Goal: Task Accomplishment & Management: Use online tool/utility

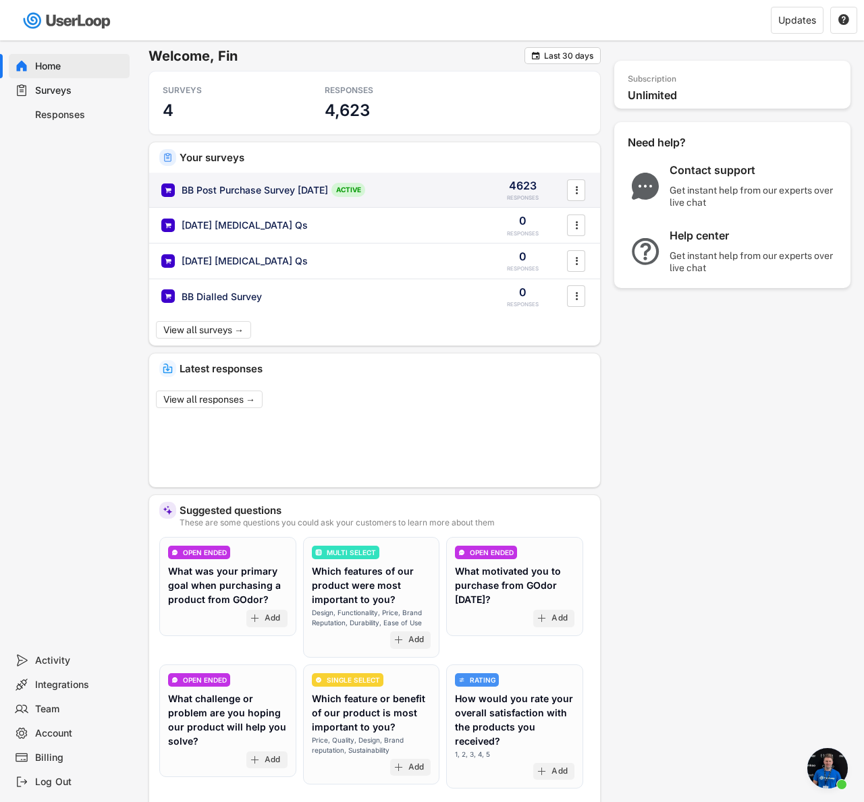
click at [306, 194] on div "BB Post Purchase Survey [DATE]" at bounding box center [255, 190] width 146 height 13
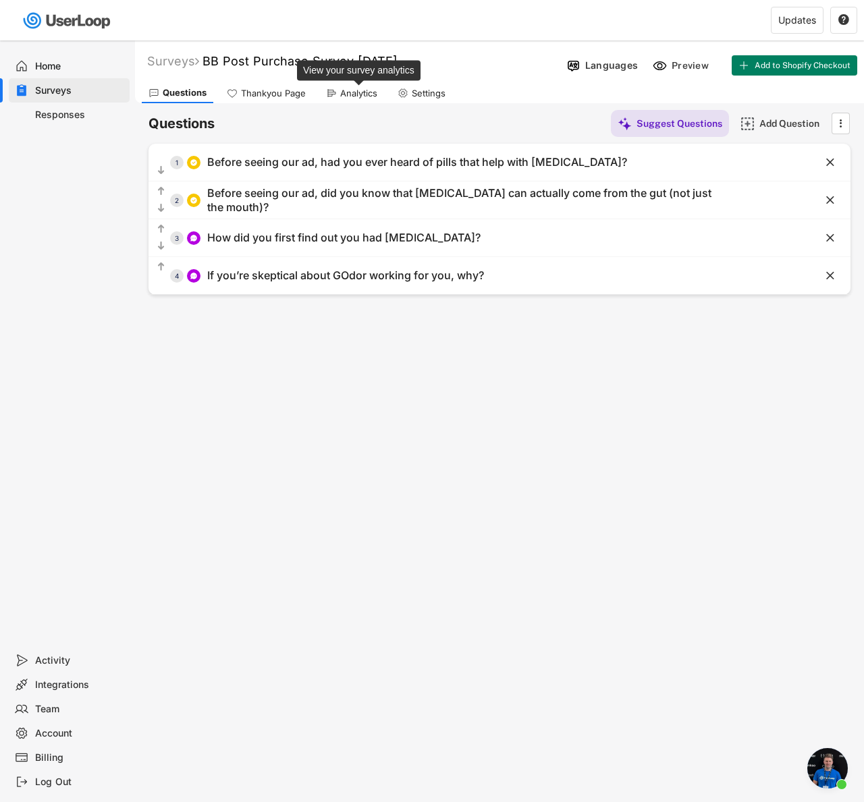
click at [366, 88] on div "Analytics" at bounding box center [358, 93] width 37 height 11
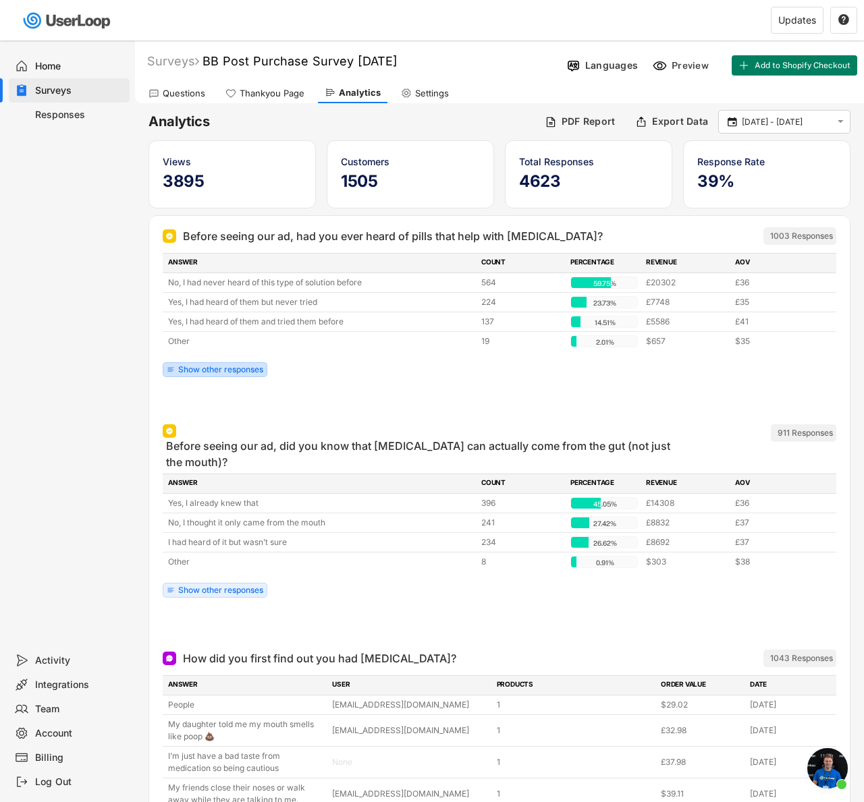
click at [245, 375] on div "Show other responses" at bounding box center [215, 369] width 105 height 15
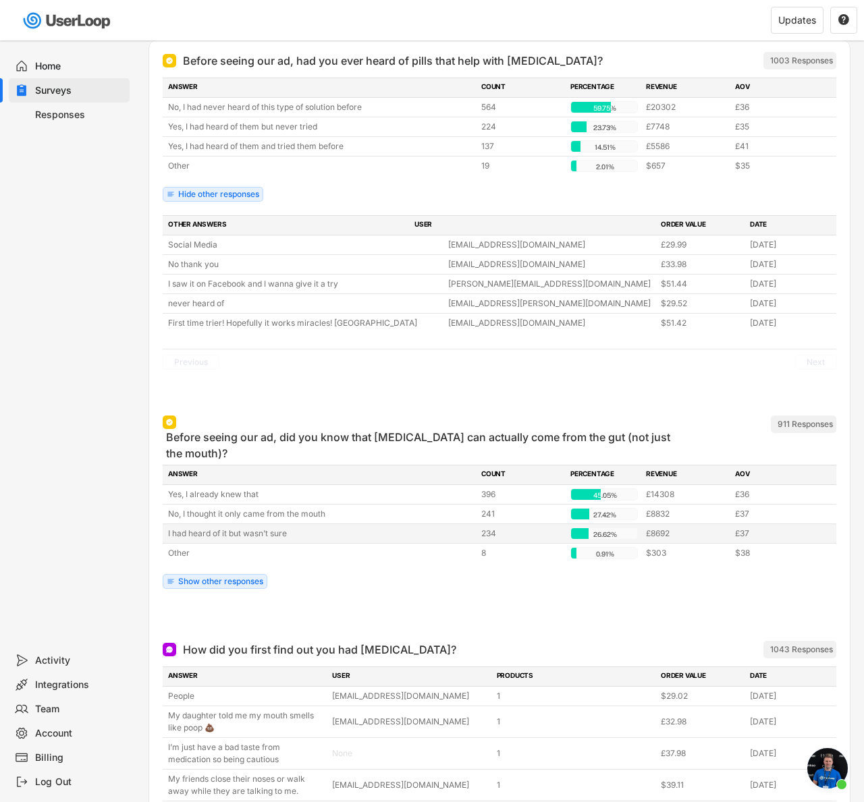
scroll to position [155, 0]
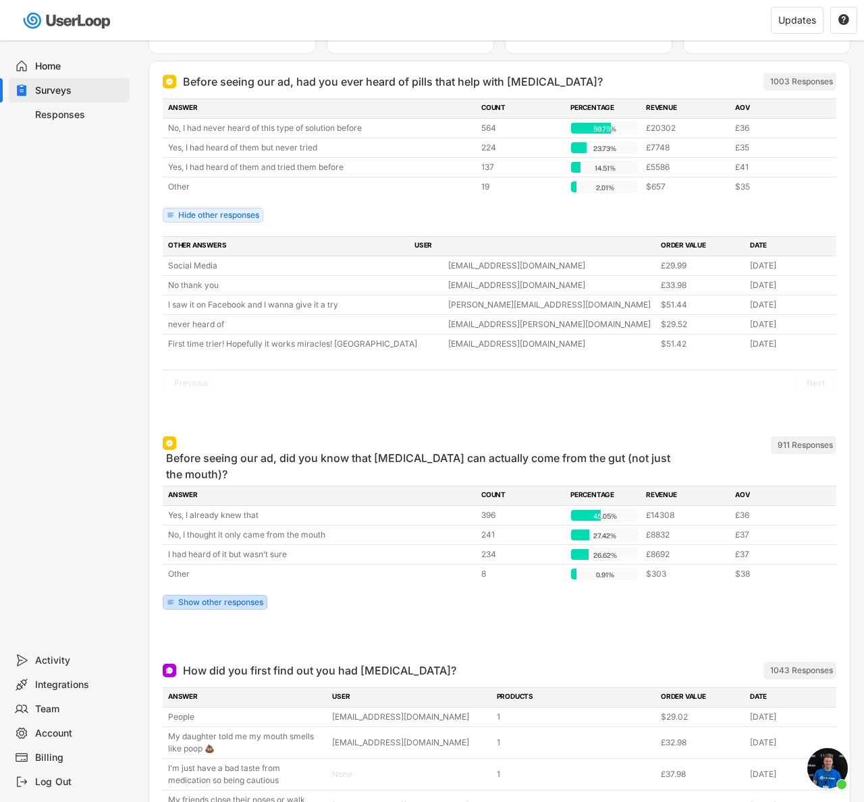
click at [227, 604] on div "Show other responses" at bounding box center [220, 603] width 85 height 8
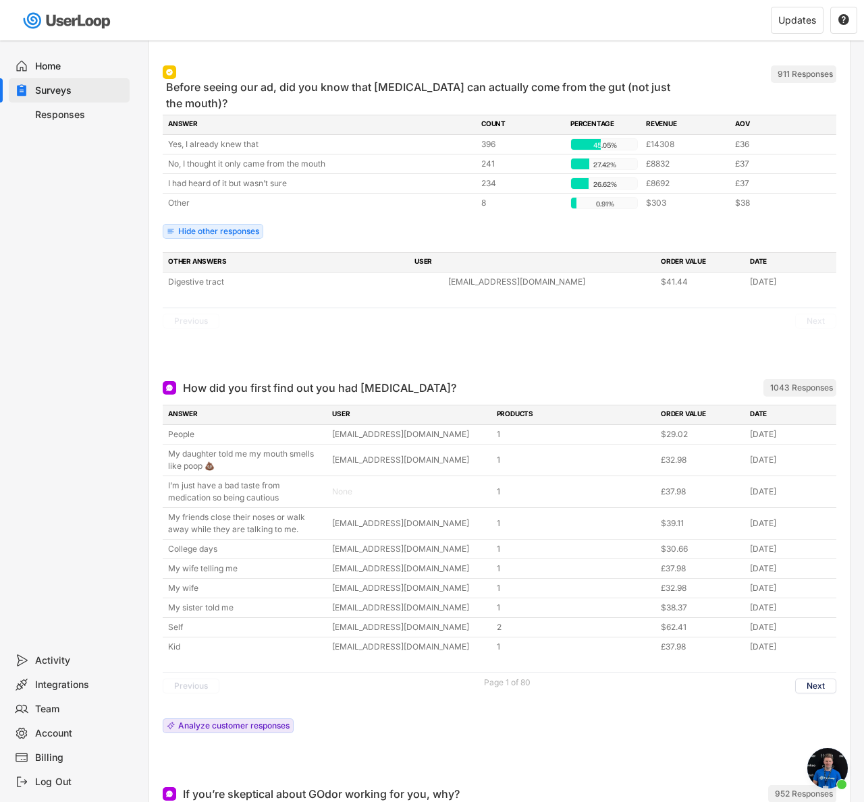
scroll to position [549, 0]
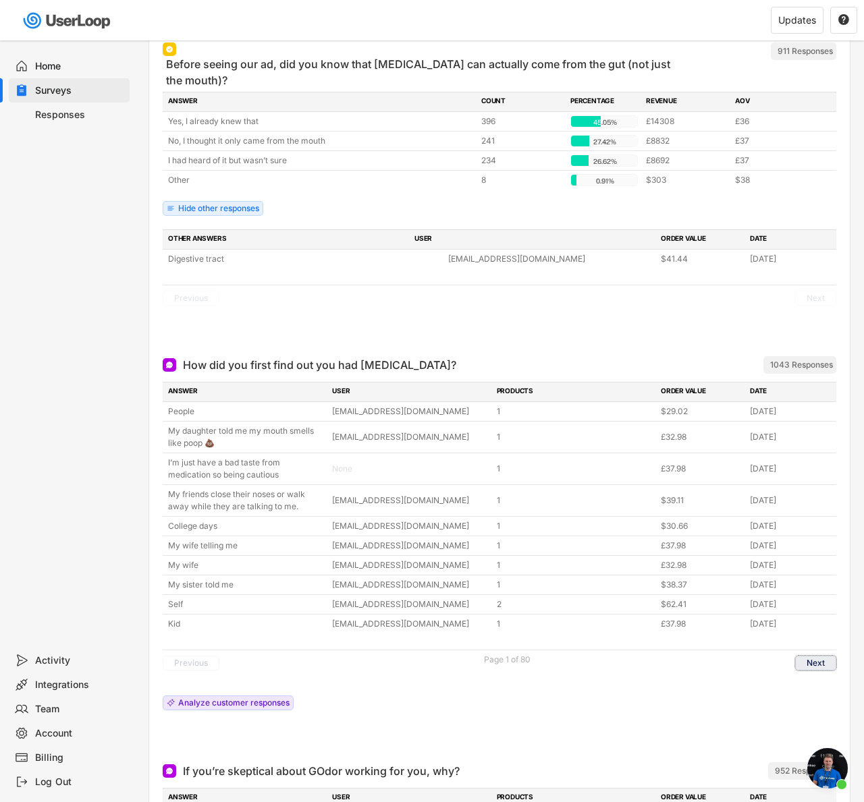
click at [810, 663] on button "Next" at bounding box center [815, 663] width 41 height 15
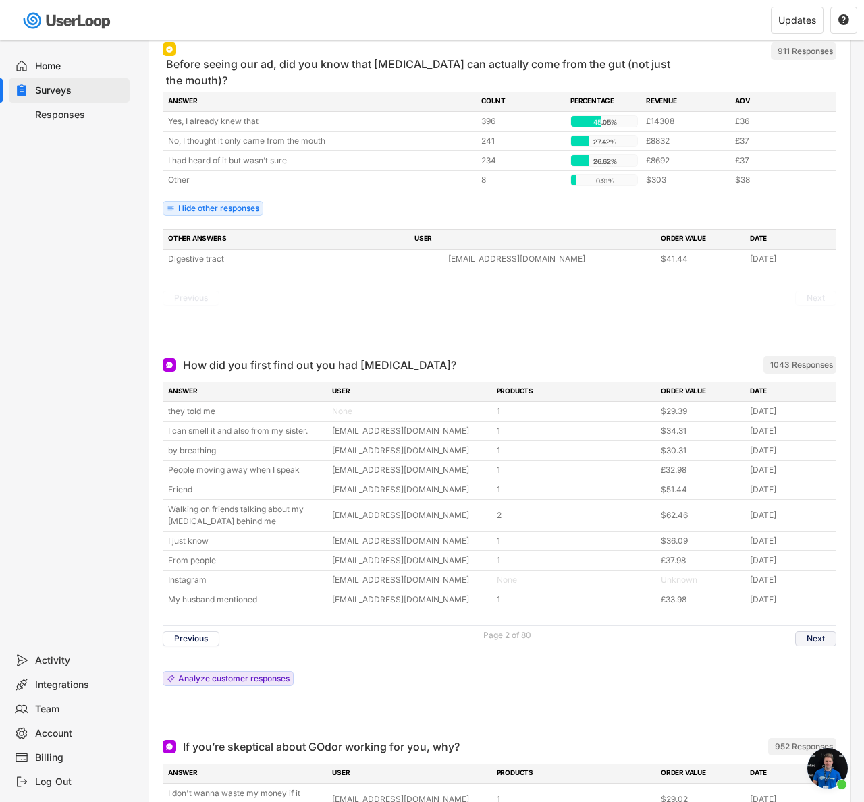
click at [814, 640] on button "Next" at bounding box center [815, 639] width 41 height 15
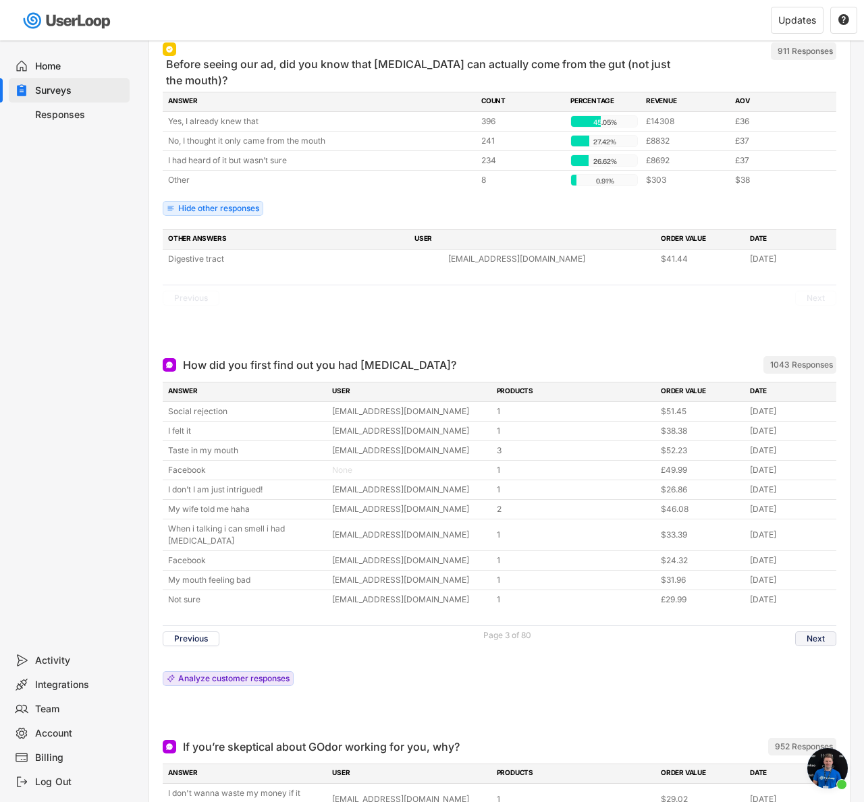
click at [804, 642] on button "Next" at bounding box center [815, 639] width 41 height 15
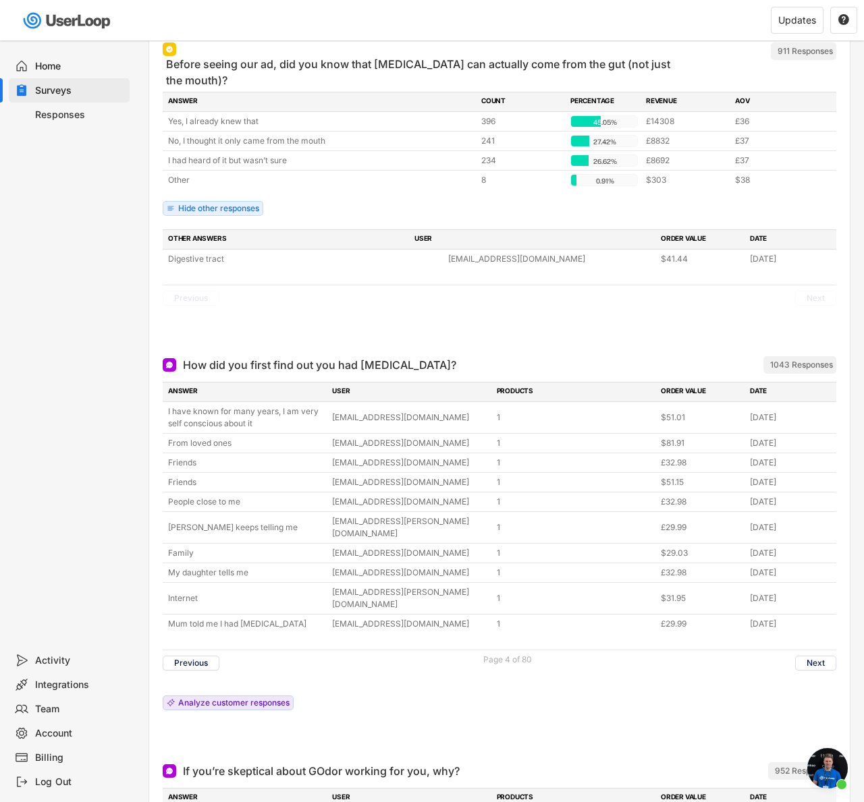
click at [796, 650] on div "Previous Page 4 of 80 Next" at bounding box center [499, 663] width 673 height 26
click at [804, 656] on button "Next" at bounding box center [815, 663] width 41 height 15
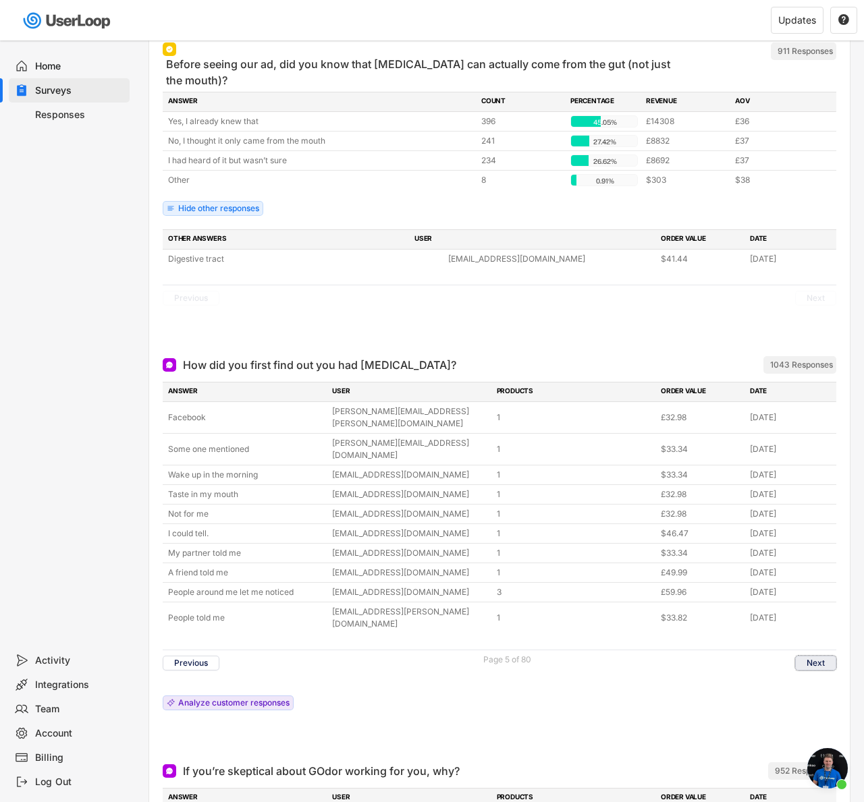
click at [816, 656] on button "Next" at bounding box center [815, 663] width 41 height 15
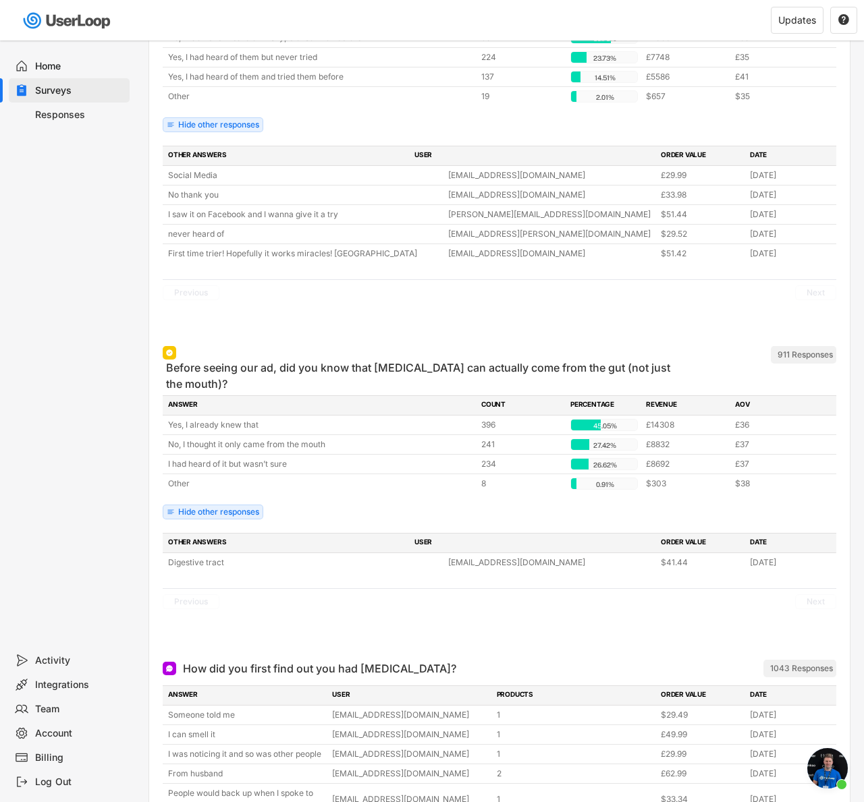
scroll to position [0, 0]
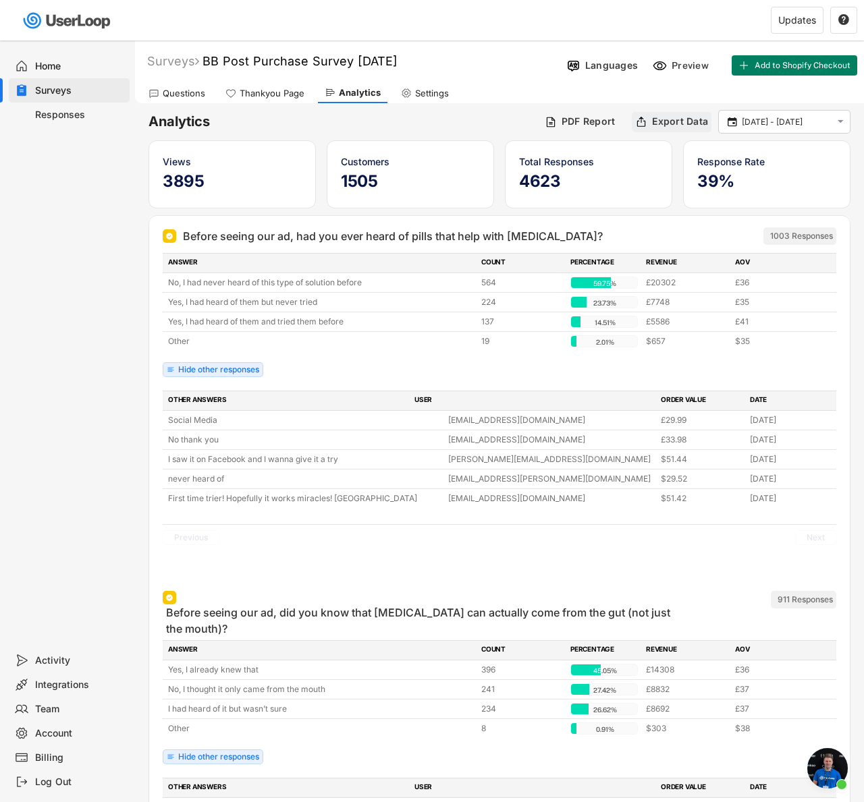
click at [669, 119] on div "Export Data" at bounding box center [680, 121] width 56 height 12
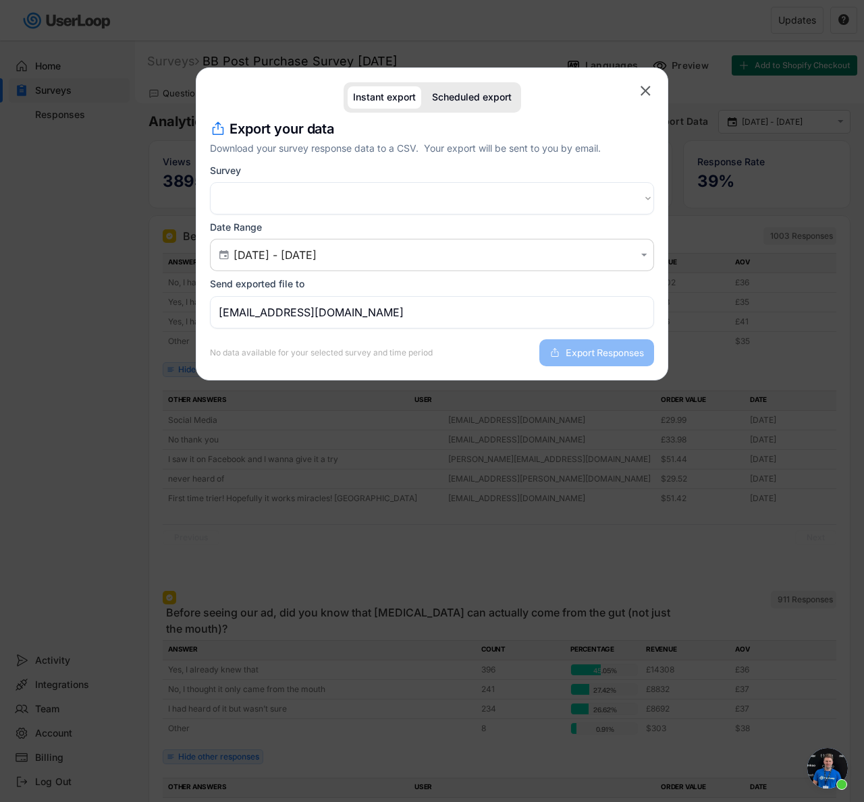
select select ""1348695171700984260__LOOKUP__1753533228553x152611978416750600""
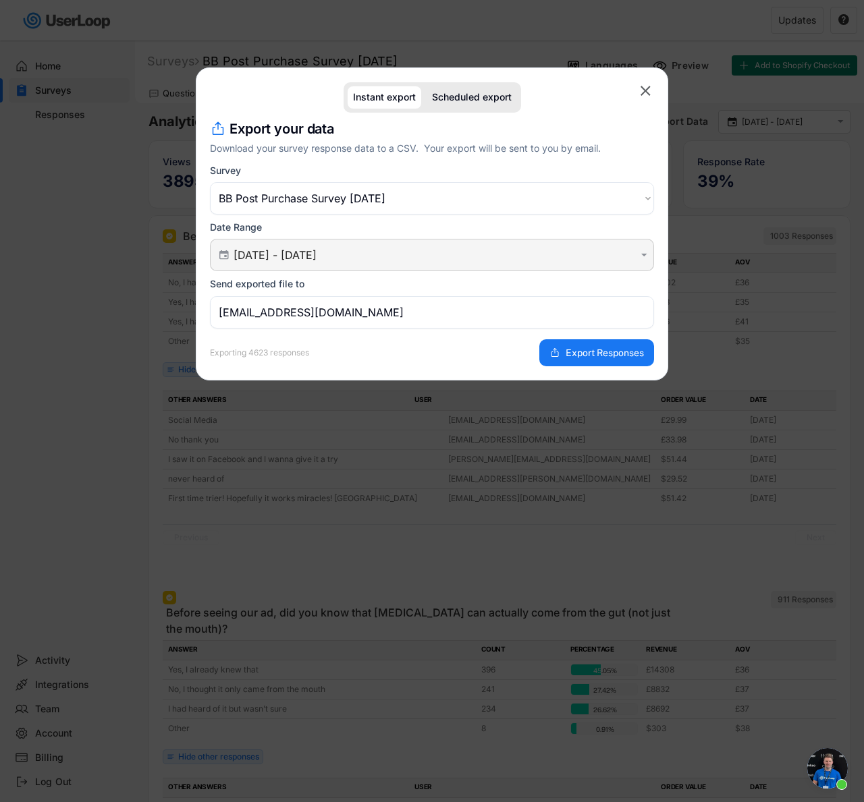
click at [318, 255] on input "[DATE] - [DATE]" at bounding box center [433, 254] width 401 height 13
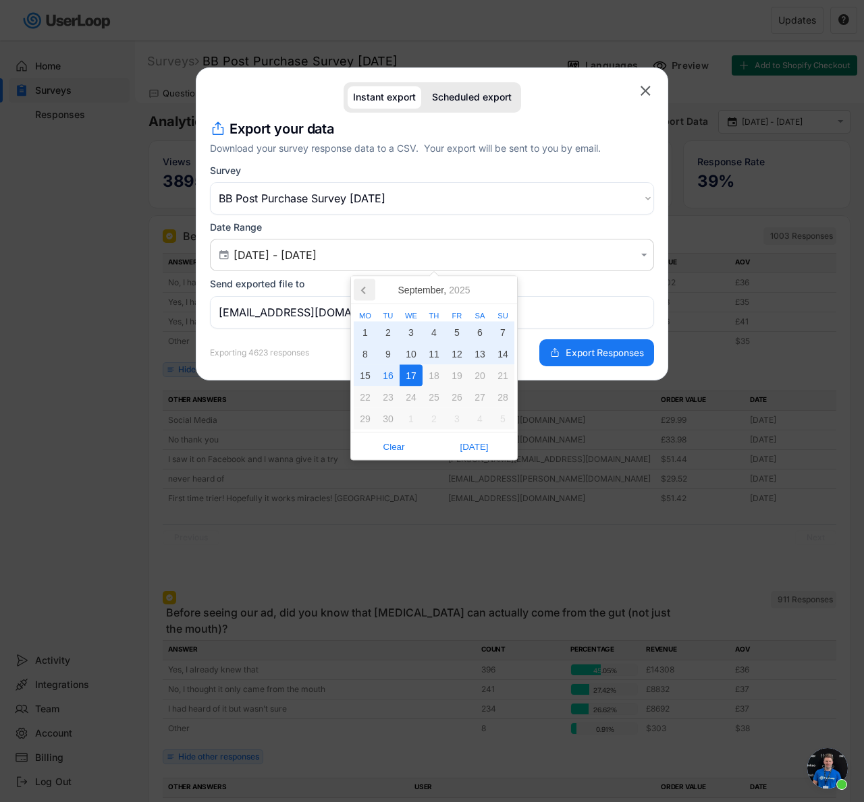
click at [364, 299] on icon at bounding box center [365, 290] width 22 height 22
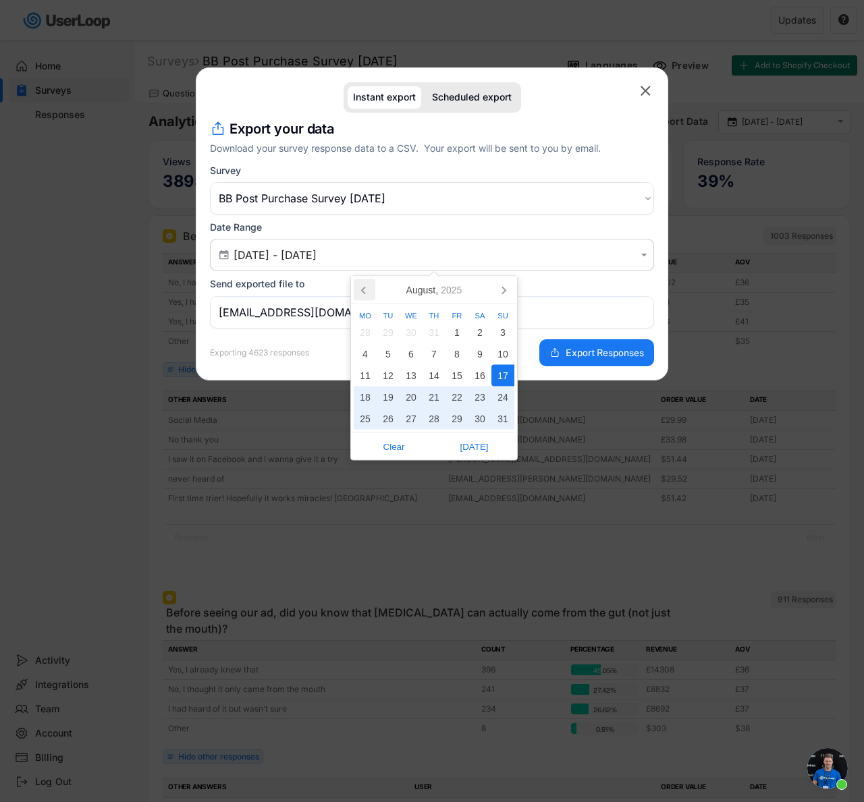
click at [364, 299] on icon at bounding box center [365, 290] width 22 height 22
click at [366, 295] on icon at bounding box center [365, 290] width 22 height 22
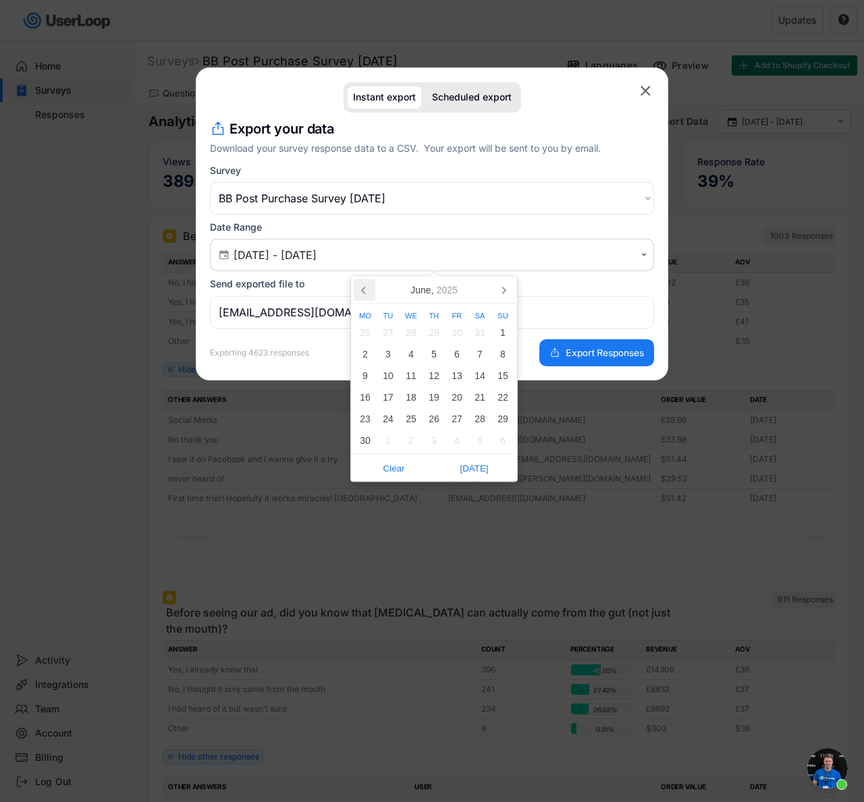
click at [366, 295] on icon at bounding box center [365, 290] width 22 height 22
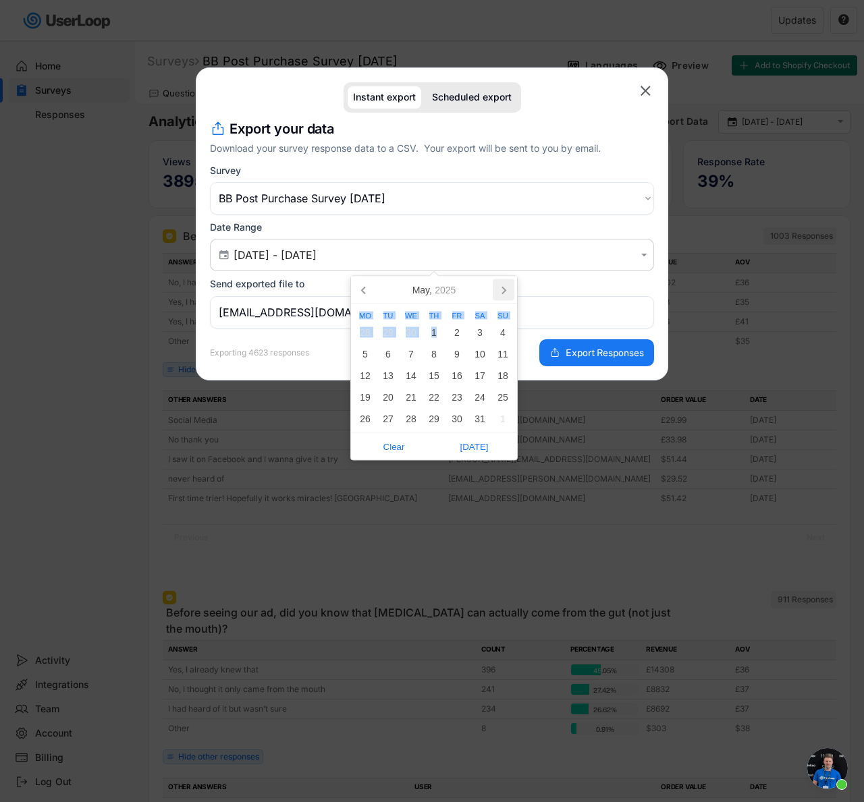
drag, startPoint x: 435, startPoint y: 329, endPoint x: 502, endPoint y: 283, distance: 81.0
click at [502, 283] on div "[DATE] Mo Tu We Th Fr Sa Su 28 29 30 1 2 3 4 5 6 7 8 9 10 11 12 13 14 15 16 17 …" at bounding box center [433, 368] width 167 height 185
click at [502, 283] on icon at bounding box center [504, 290] width 22 height 22
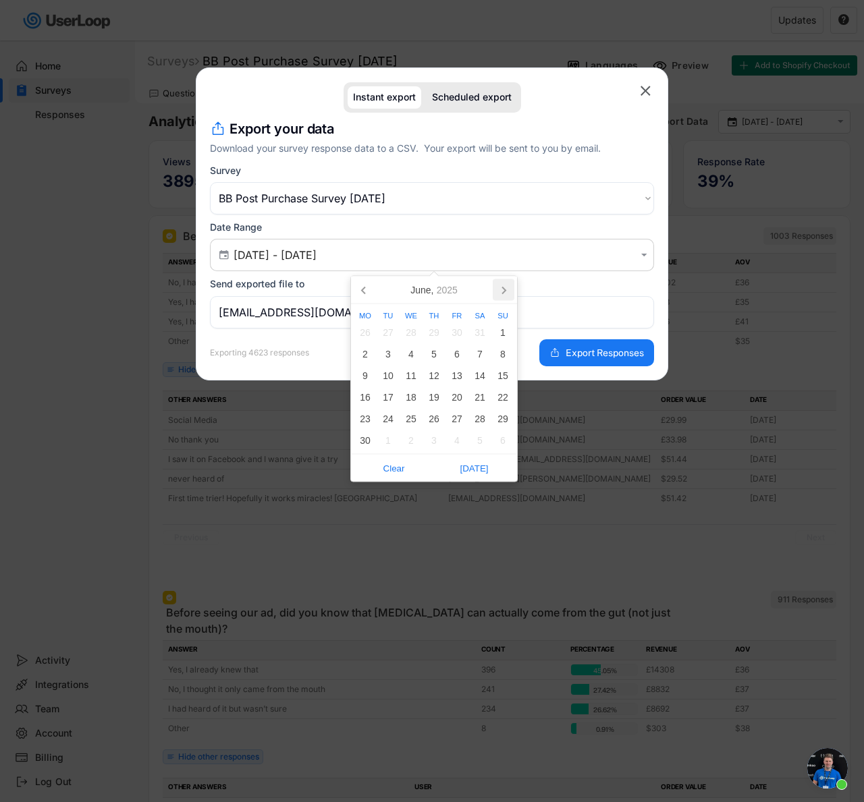
click at [508, 289] on icon at bounding box center [504, 290] width 22 height 22
click at [390, 327] on div "1" at bounding box center [388, 333] width 23 height 22
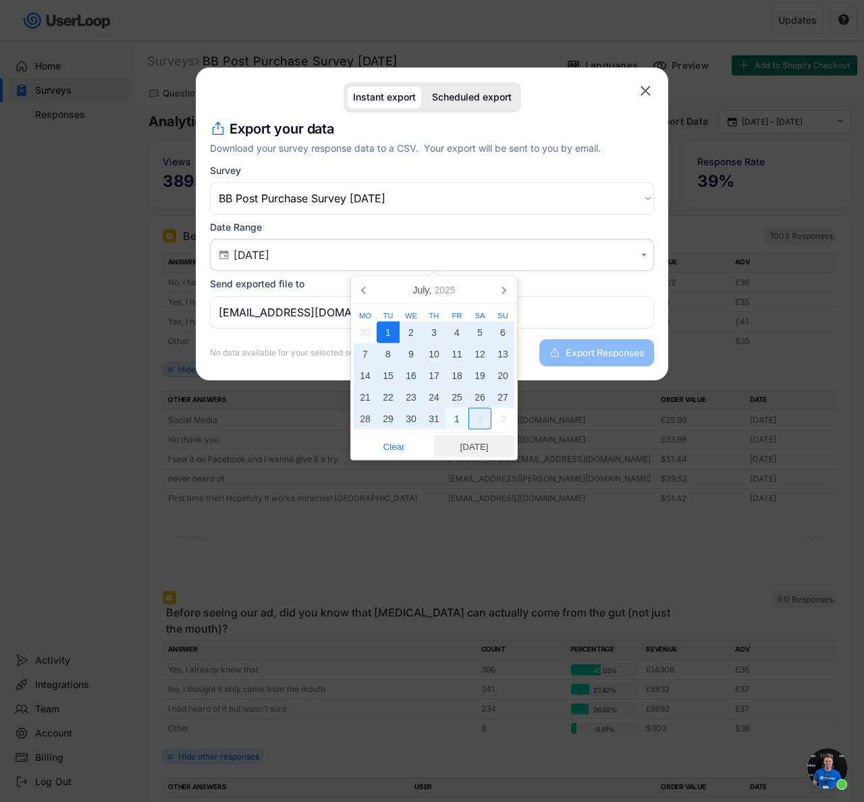
click at [465, 453] on span "[DATE]" at bounding box center [474, 447] width 72 height 20
type input "[DATE] - [DATE]"
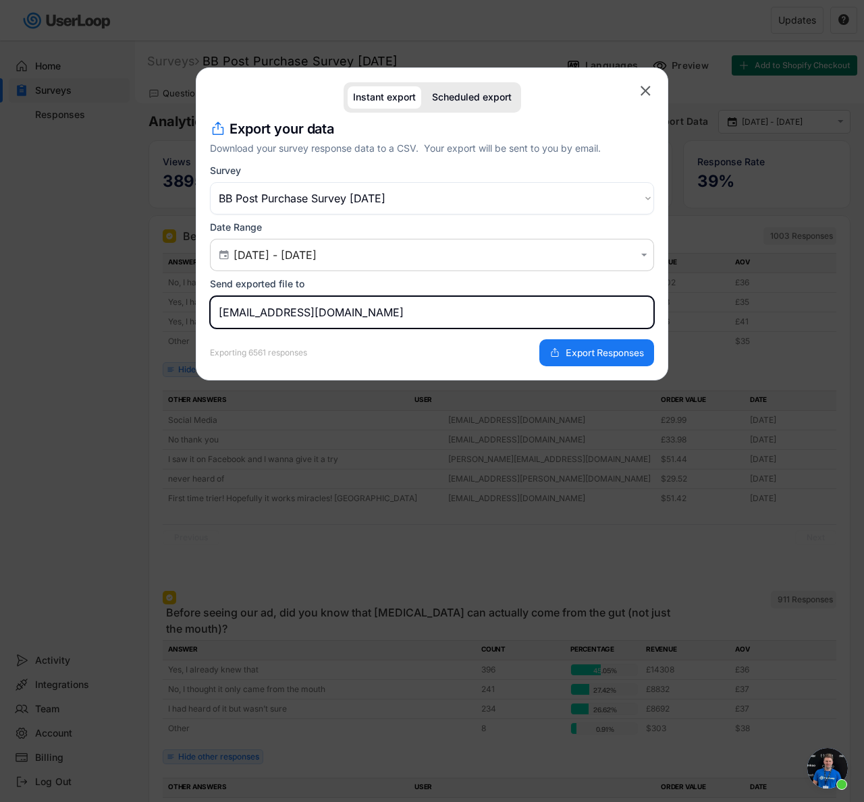
drag, startPoint x: 255, startPoint y: 309, endPoint x: 208, endPoint y: 308, distance: 47.2
click at [208, 308] on div "Instant export Scheduled export  missing element Export your data Download you…" at bounding box center [432, 223] width 472 height 313
type input "[EMAIL_ADDRESS][DOMAIN_NAME]"
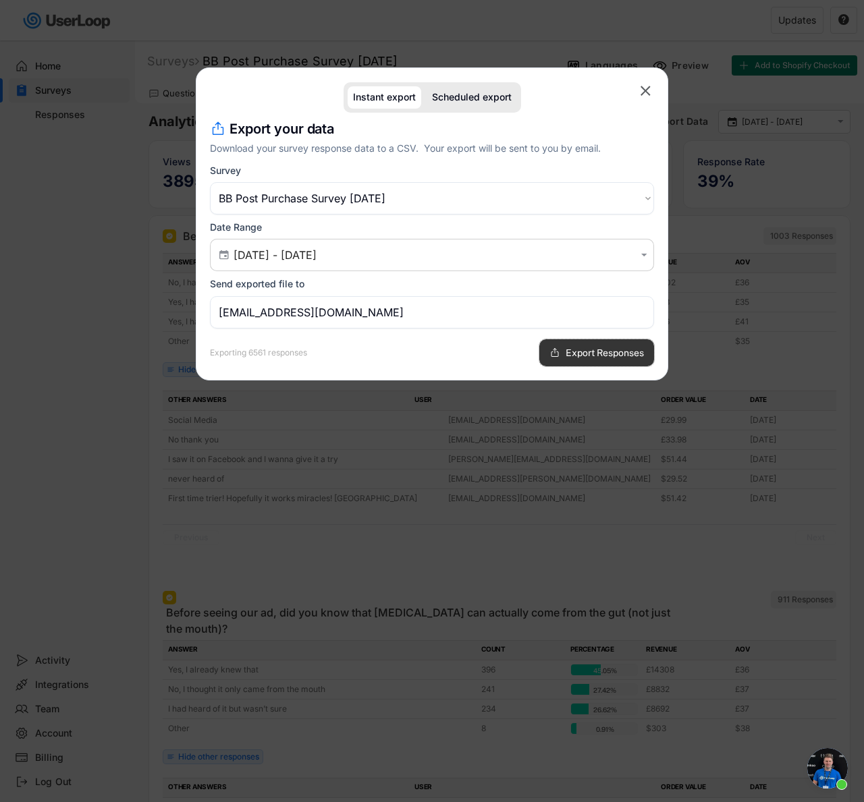
click at [575, 344] on button "Export Responses" at bounding box center [596, 352] width 115 height 27
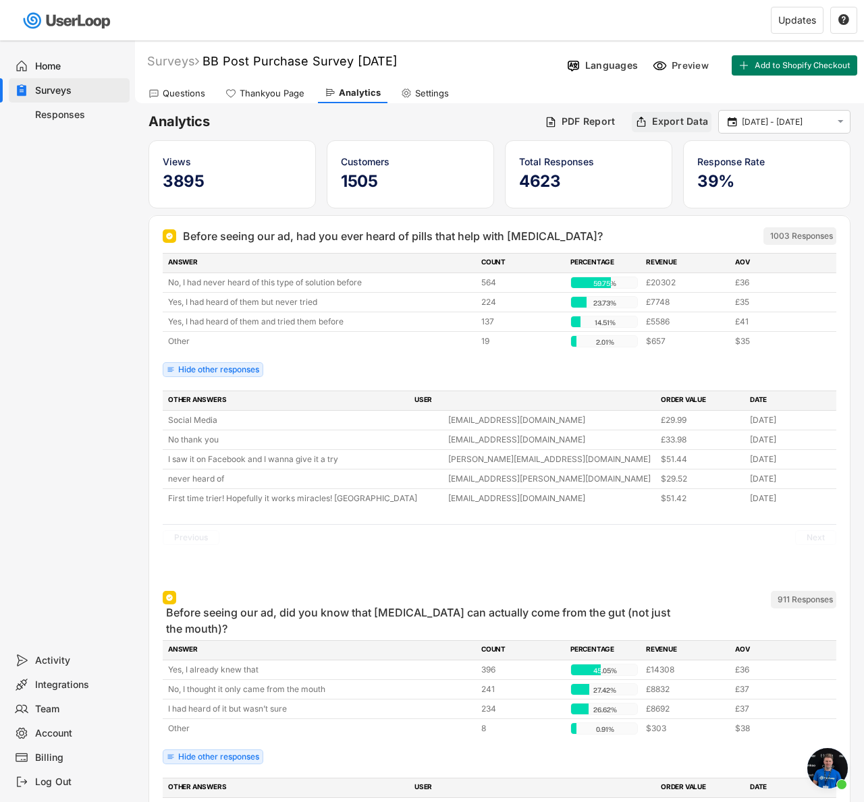
click at [655, 124] on div "Export Data" at bounding box center [680, 121] width 56 height 12
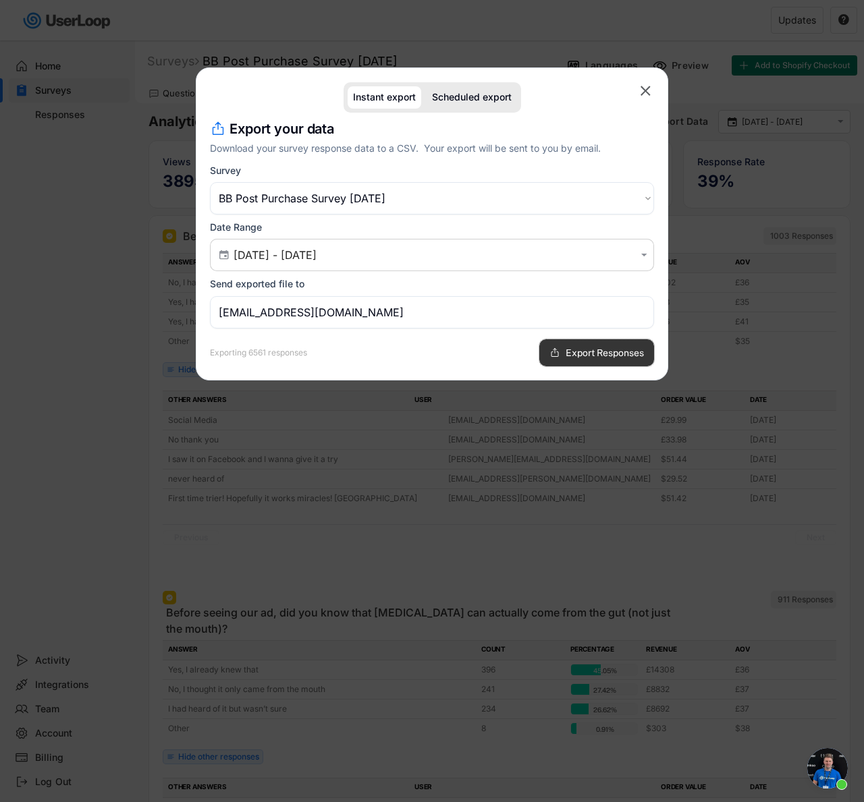
click at [601, 354] on span "Export Responses" at bounding box center [604, 352] width 78 height 9
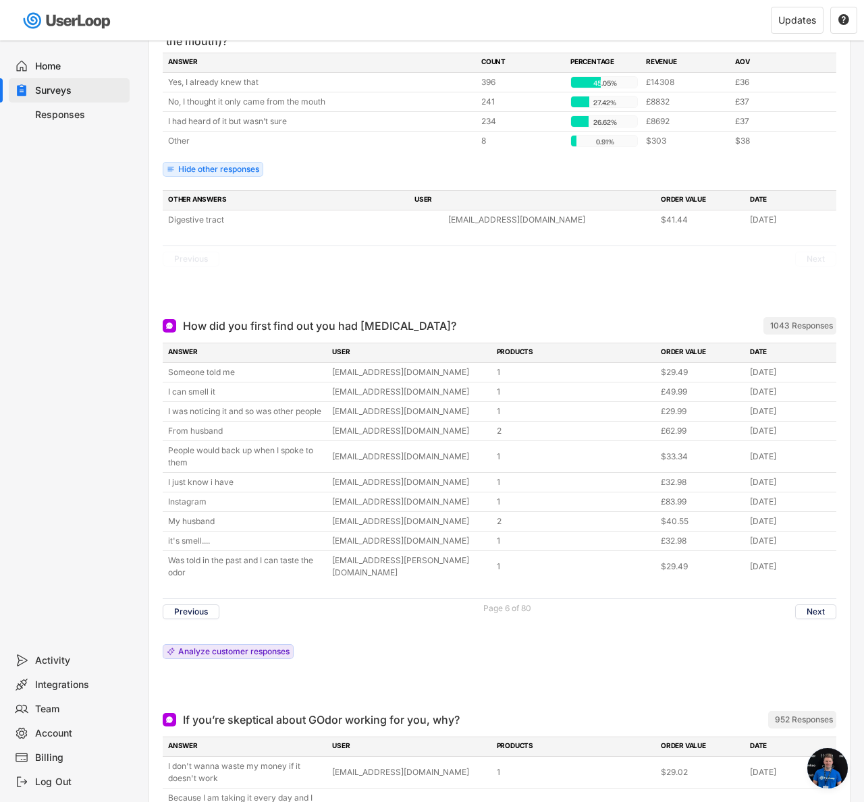
scroll to position [588, 0]
click at [803, 619] on button "Next" at bounding box center [815, 611] width 41 height 15
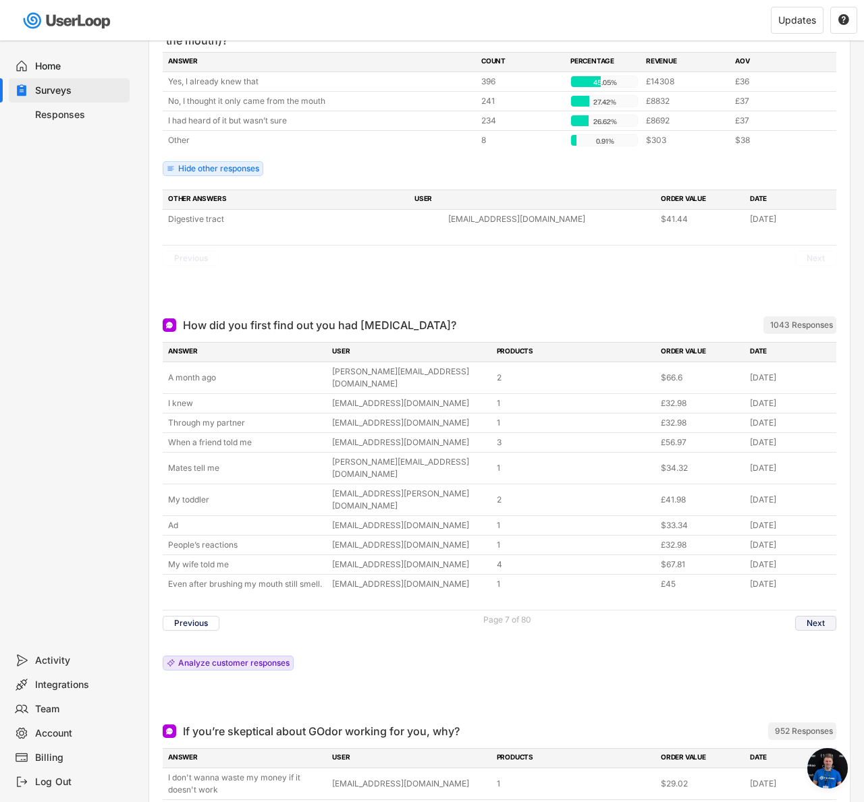
click at [821, 616] on button "Next" at bounding box center [815, 623] width 41 height 15
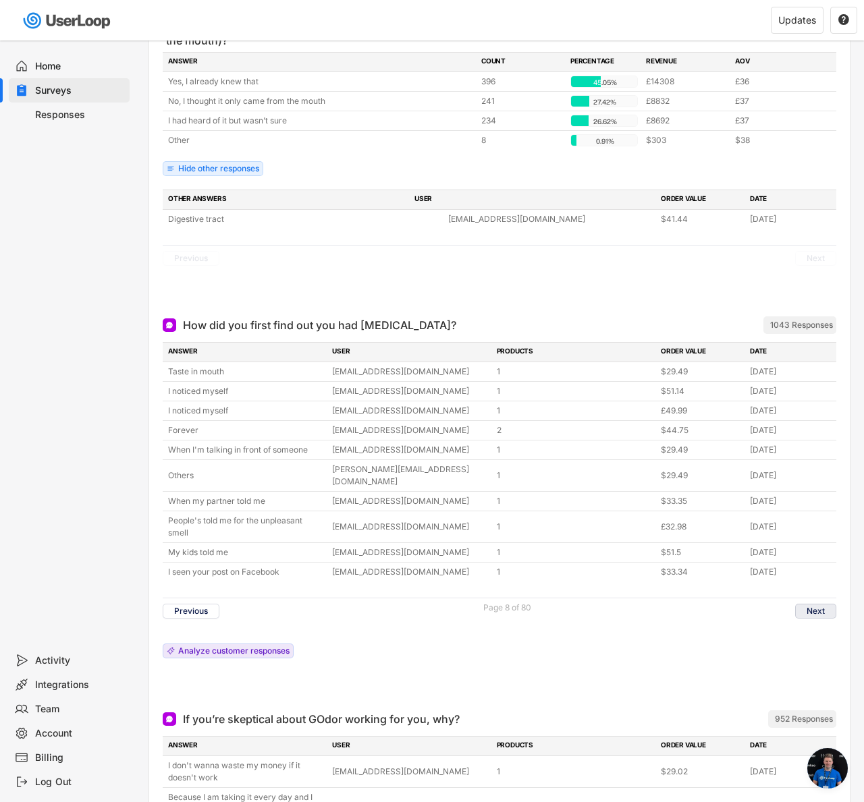
click at [822, 604] on button "Next" at bounding box center [815, 611] width 41 height 15
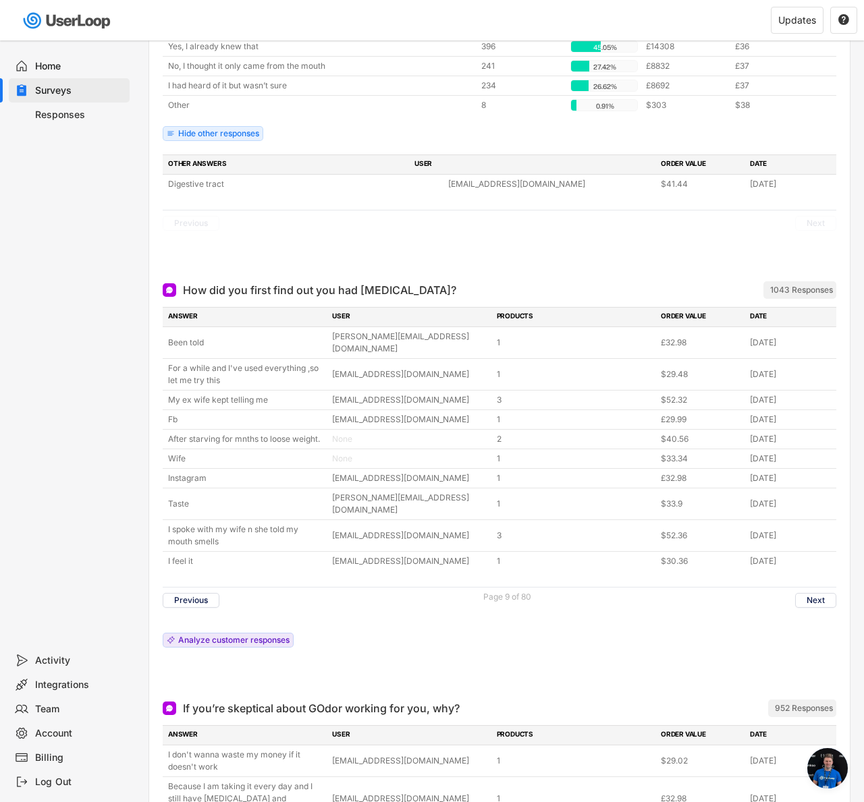
scroll to position [40, 0]
